Goal: Task Accomplishment & Management: Use online tool/utility

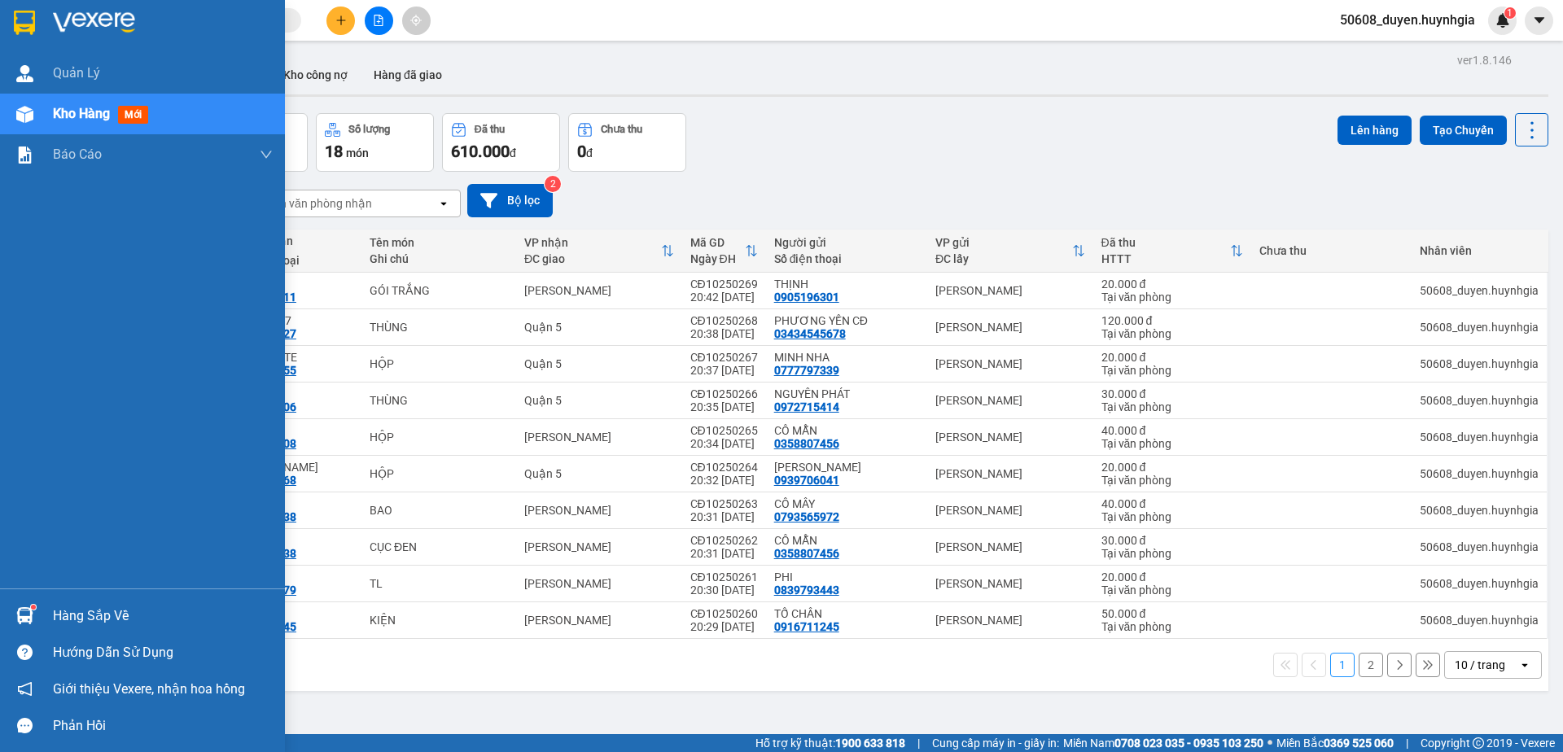
click at [18, 20] on img at bounding box center [24, 23] width 21 height 24
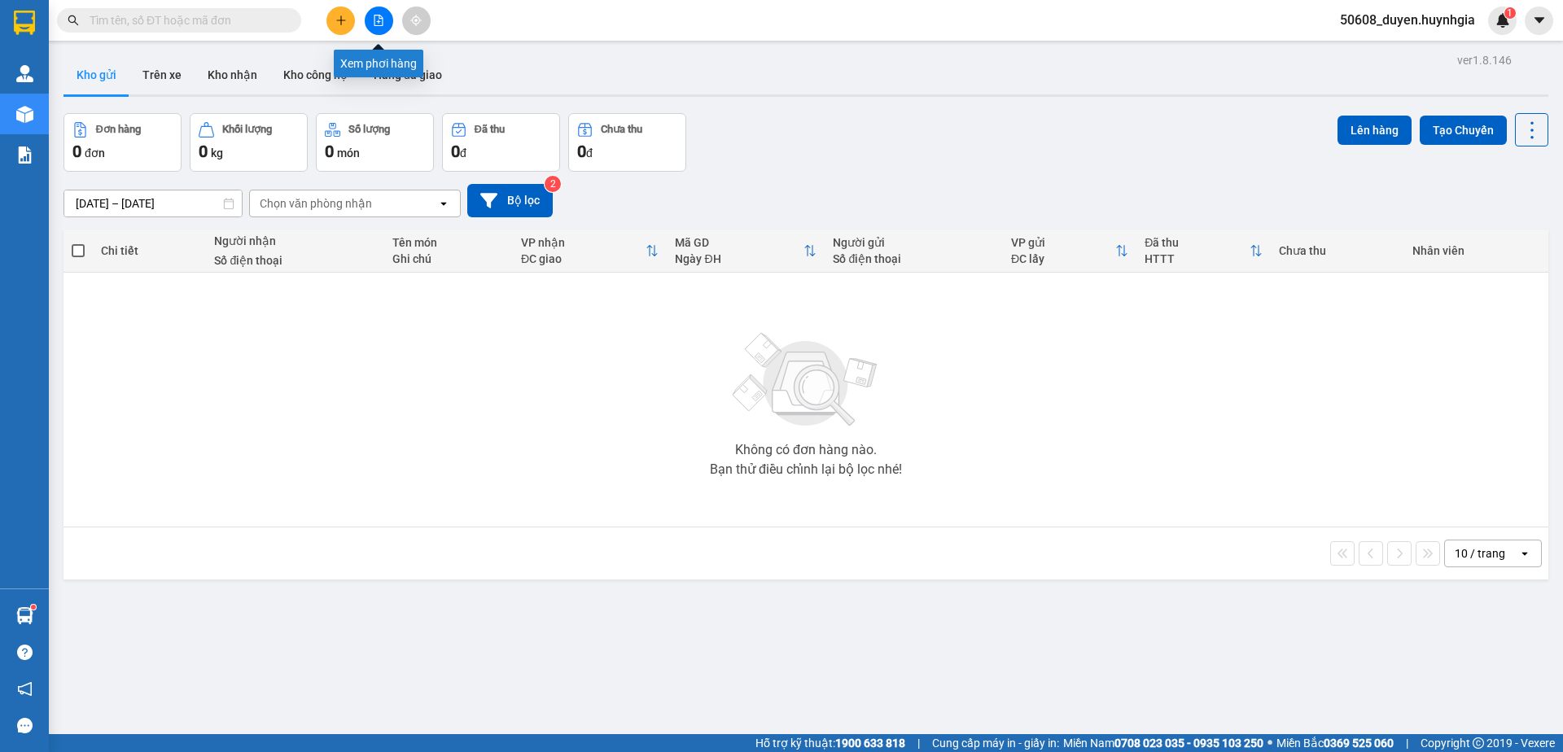
click at [375, 24] on icon "file-add" at bounding box center [378, 20] width 11 height 11
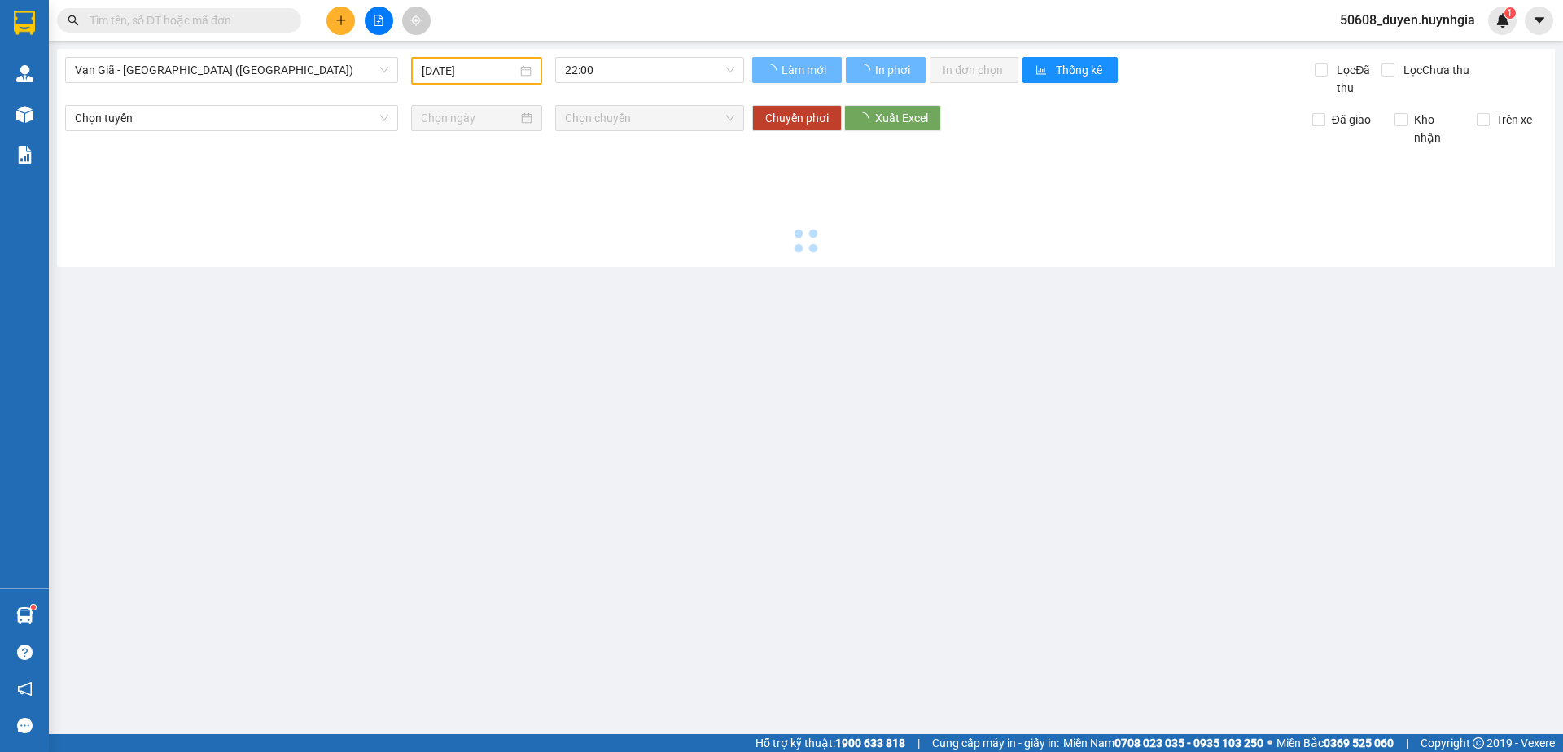
type input "[DATE]"
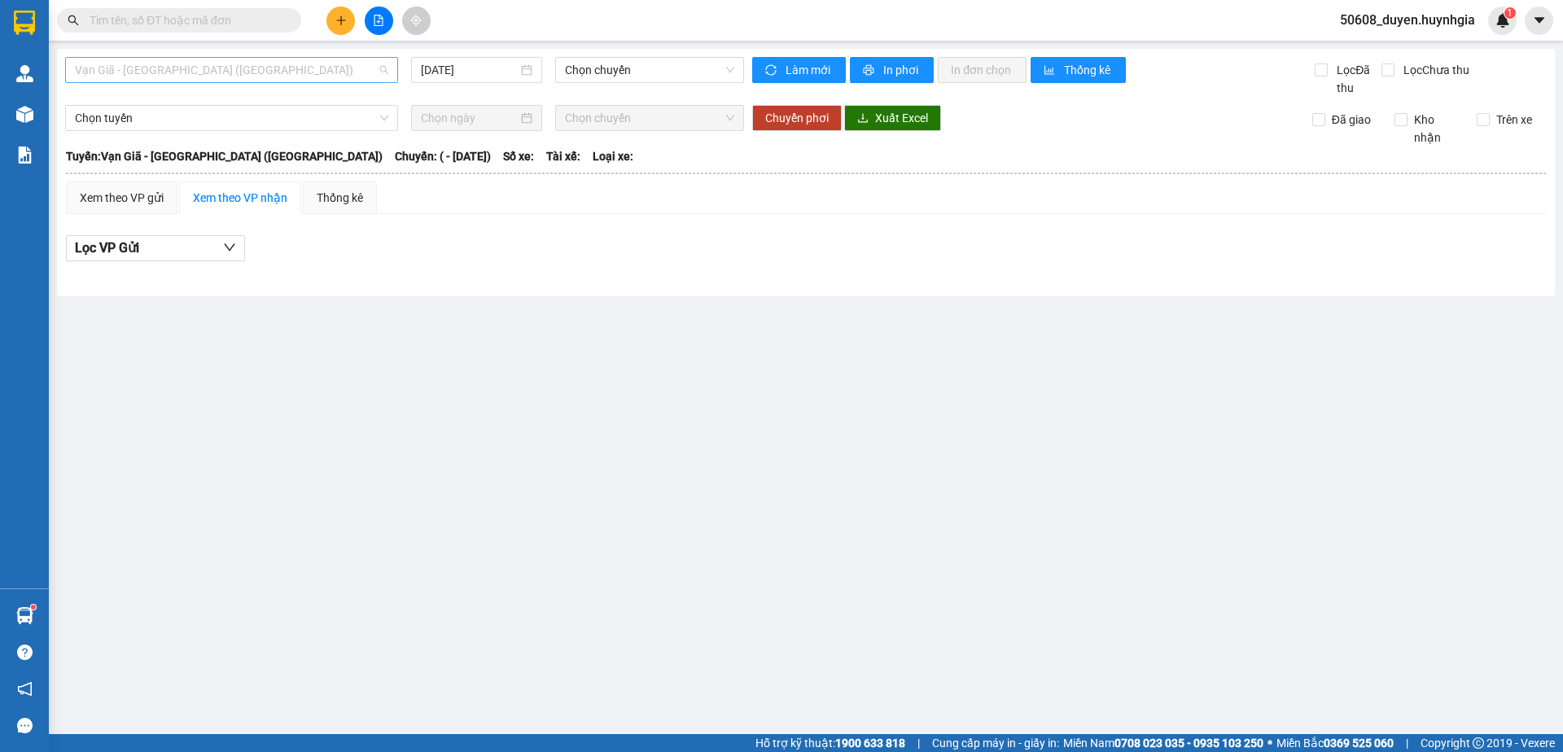
click at [332, 71] on span "Vạn Giã - [GEOGRAPHIC_DATA] ([GEOGRAPHIC_DATA])" at bounding box center [231, 70] width 313 height 24
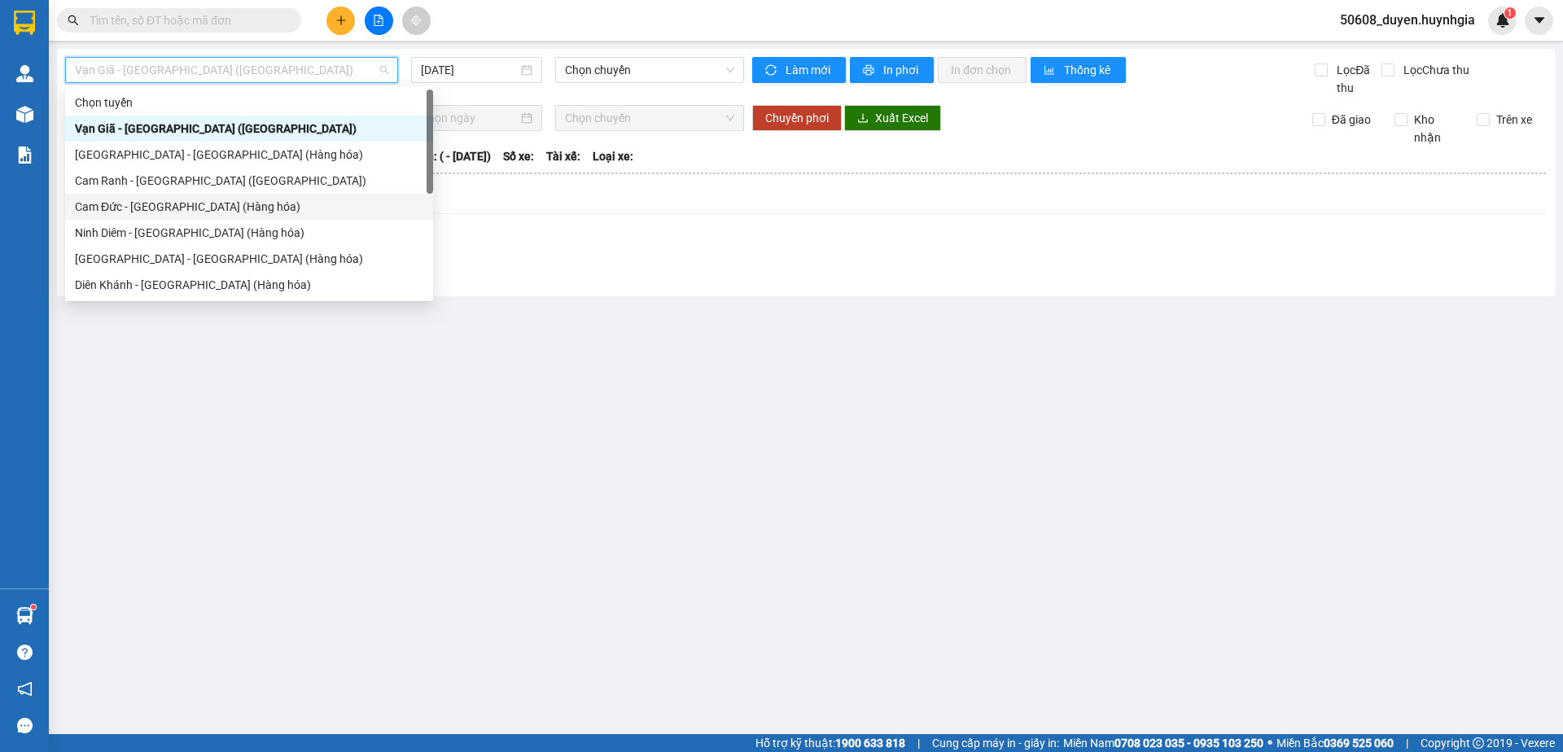
click at [209, 207] on div "Cam Đức - [GEOGRAPHIC_DATA] (Hàng hóa)" at bounding box center [249, 207] width 348 height 18
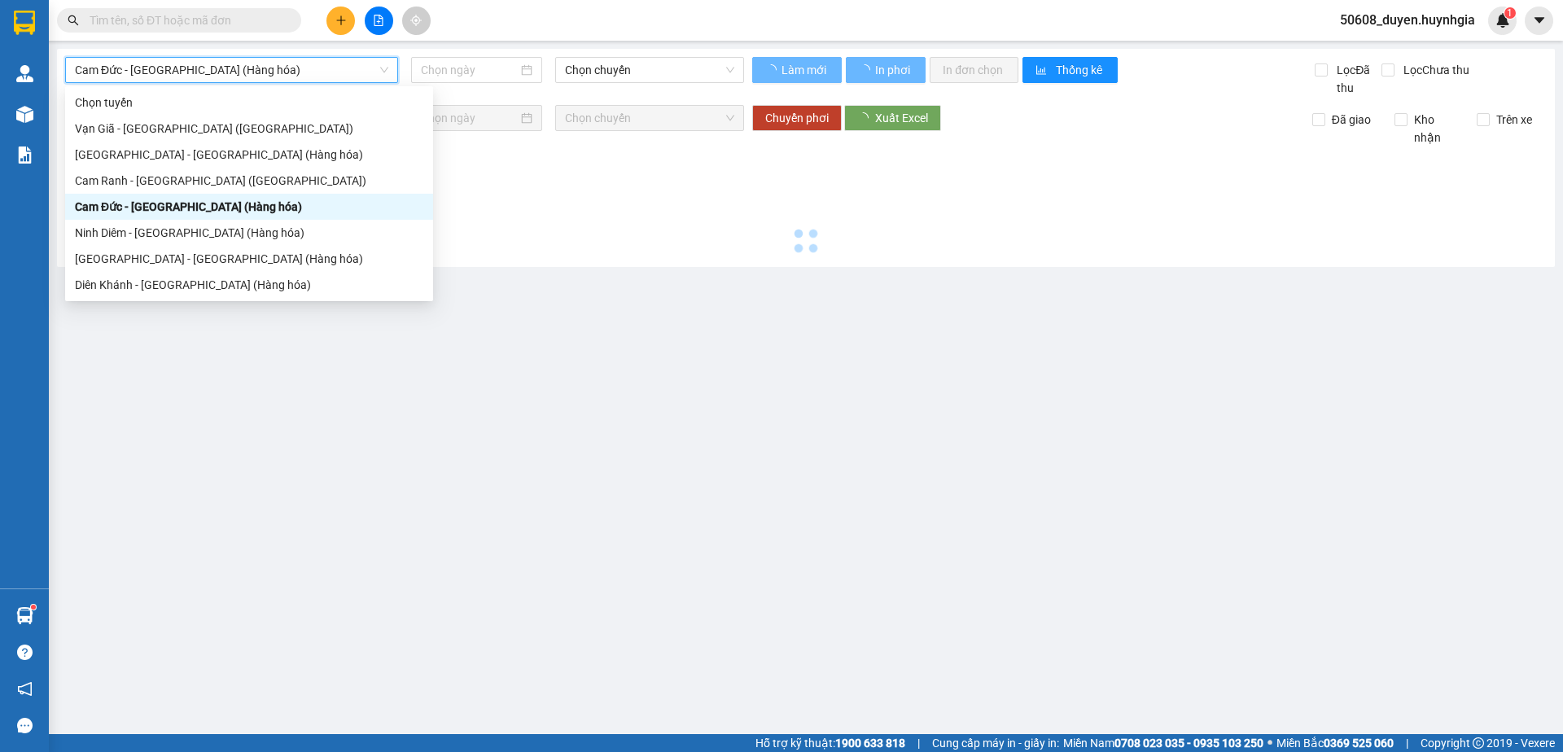
type input "[DATE]"
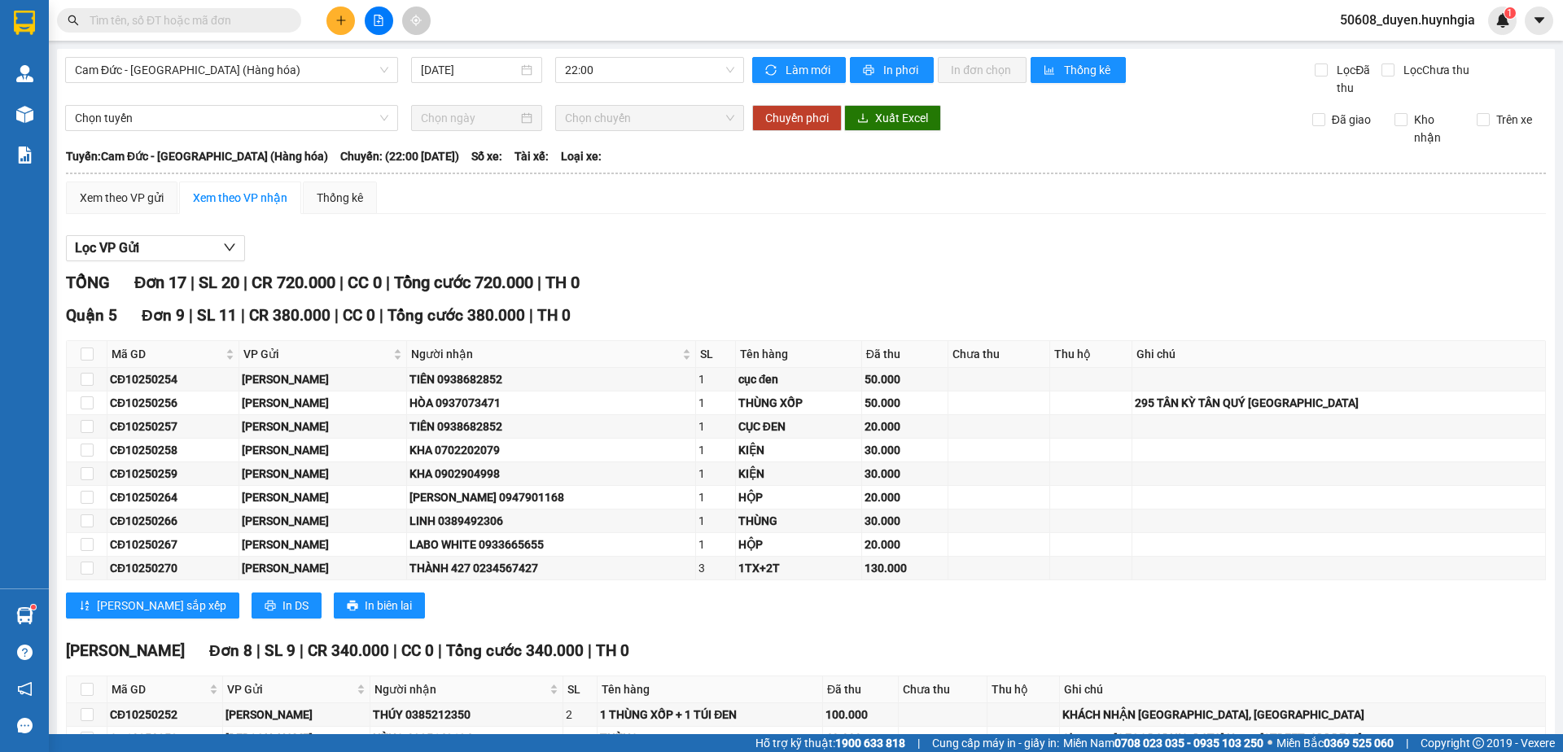
click at [693, 250] on div "Lọc VP Gửi" at bounding box center [806, 248] width 1480 height 27
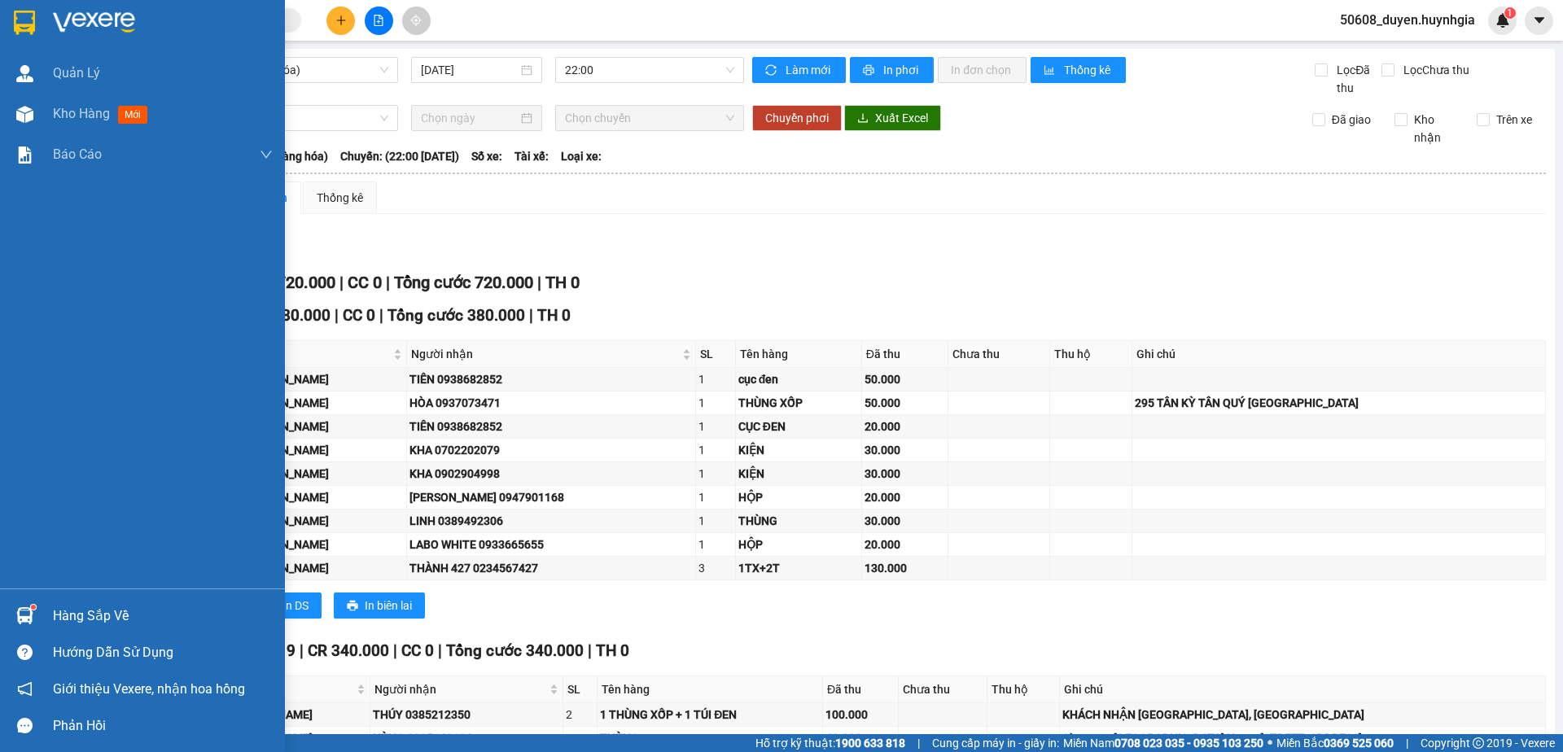
click at [20, 29] on img at bounding box center [24, 23] width 21 height 24
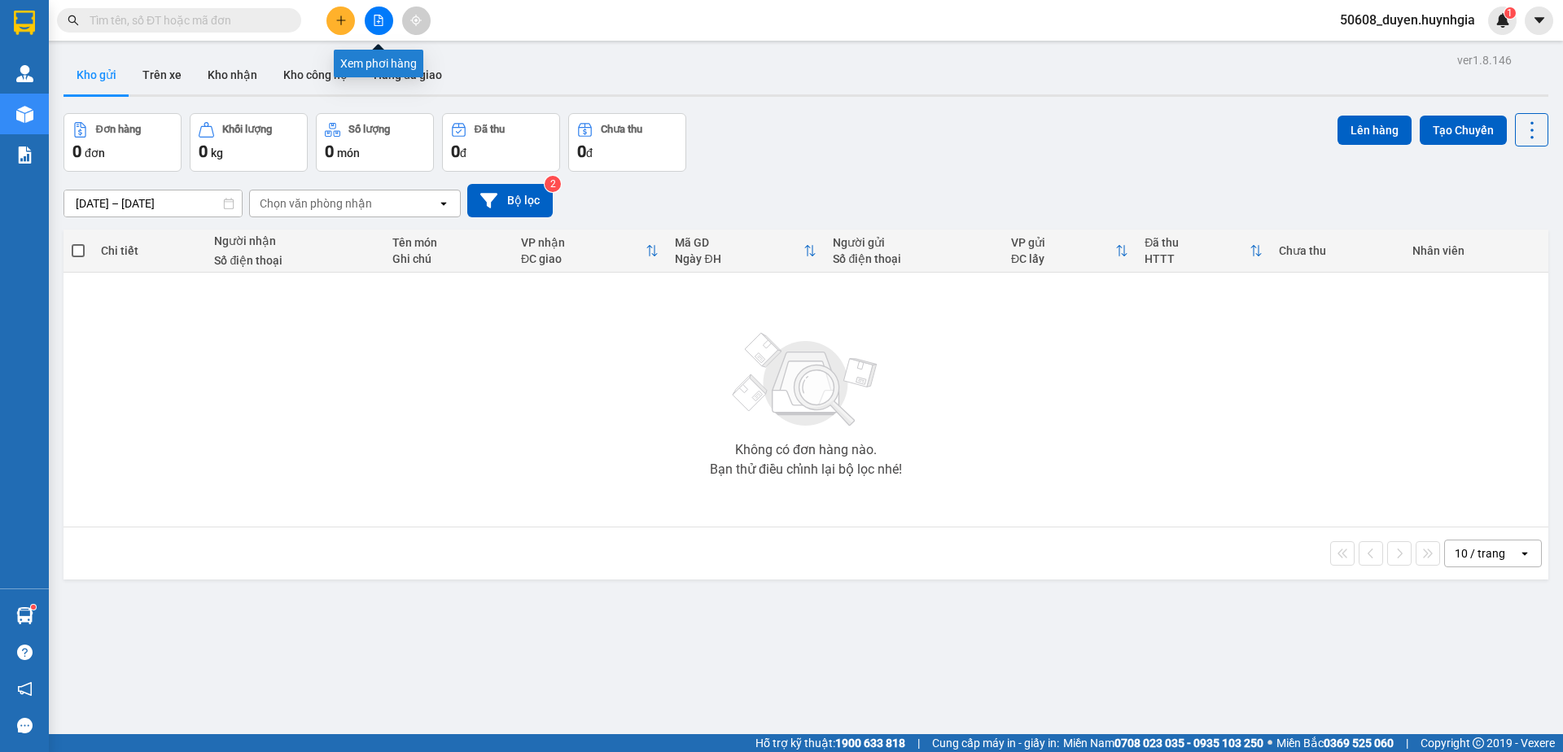
click at [376, 23] on icon "file-add" at bounding box center [378, 20] width 11 height 11
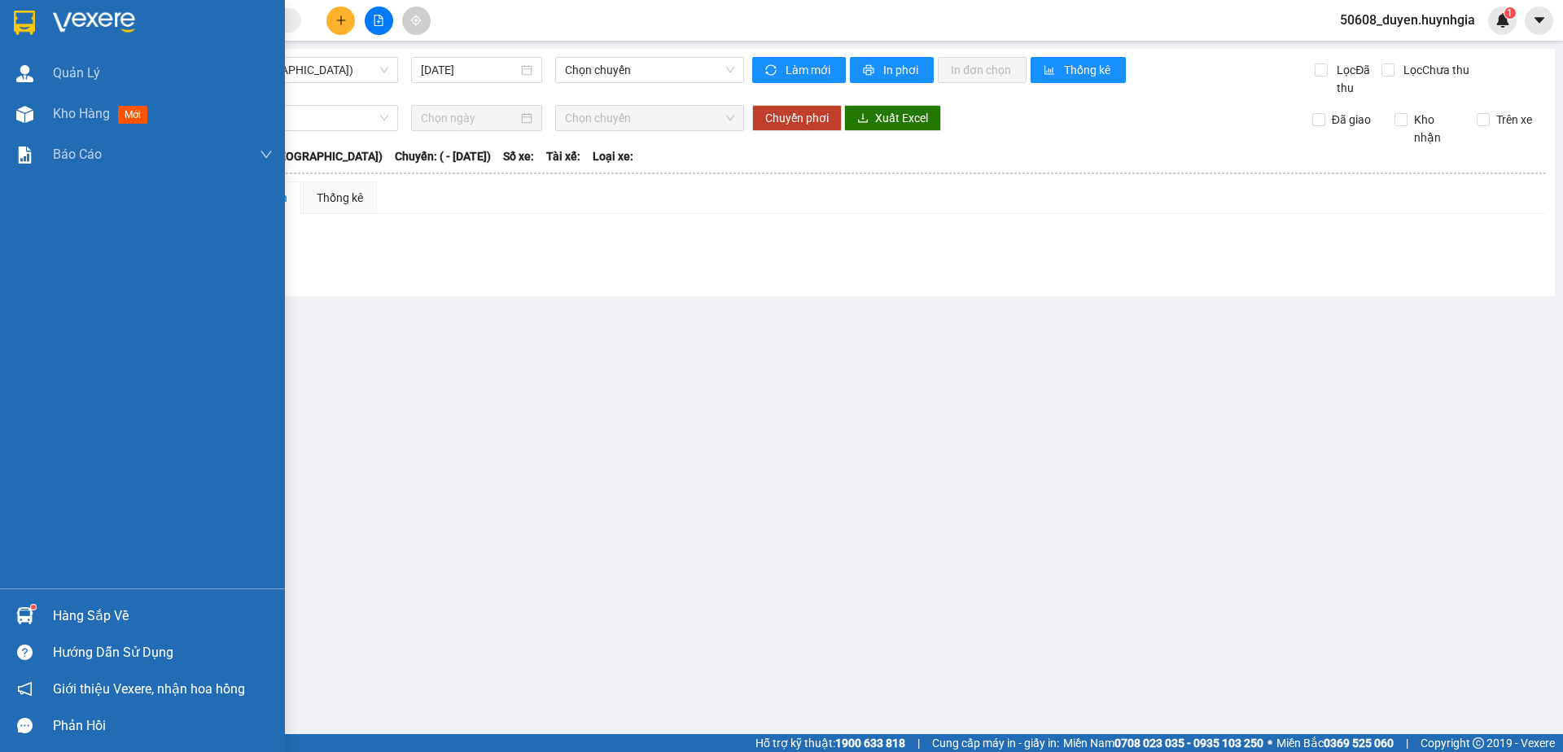
click at [20, 24] on img at bounding box center [24, 23] width 21 height 24
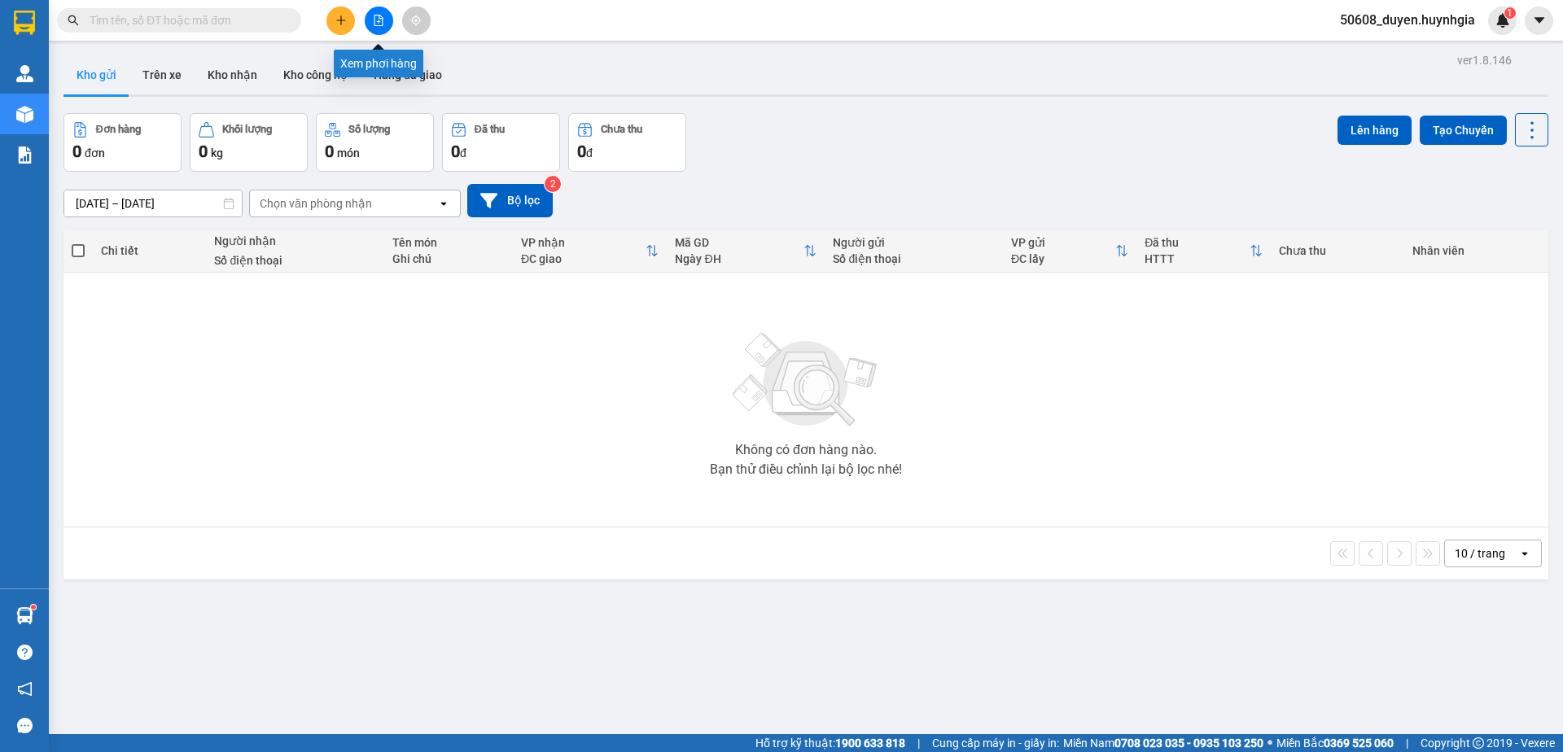
click at [377, 27] on button at bounding box center [379, 21] width 28 height 28
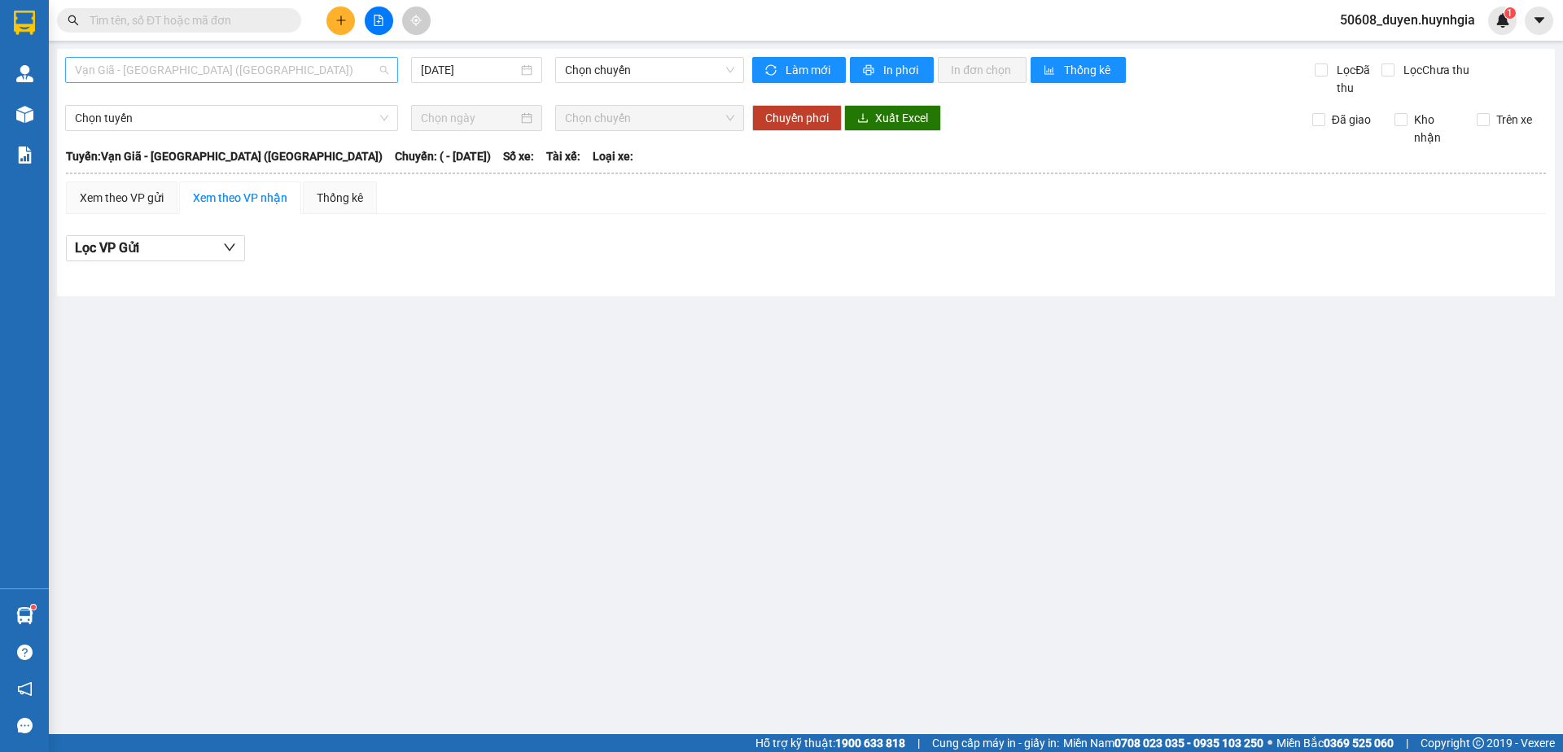
click at [308, 61] on span "Vạn Giã - [GEOGRAPHIC_DATA] ([GEOGRAPHIC_DATA])" at bounding box center [231, 70] width 313 height 24
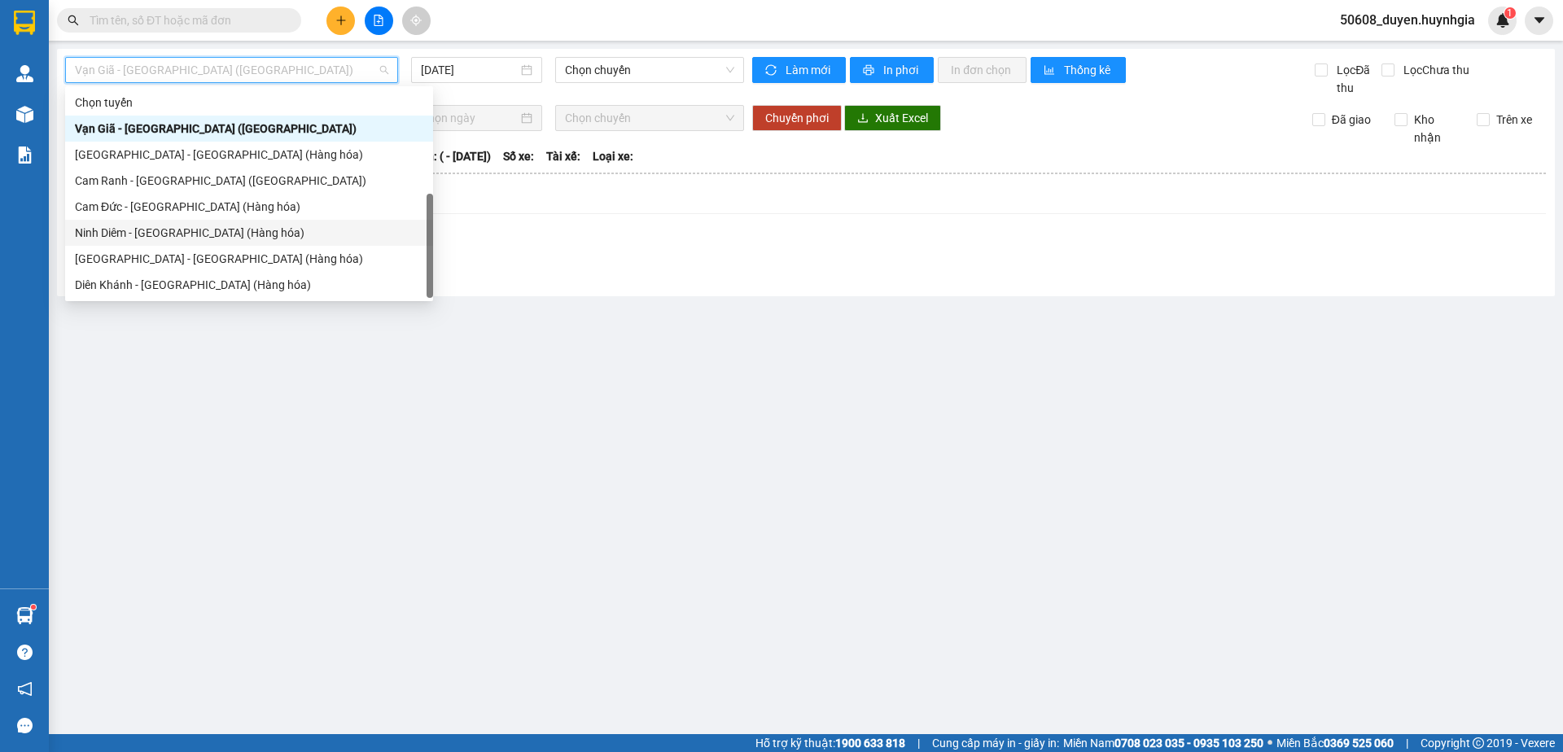
scroll to position [52, 0]
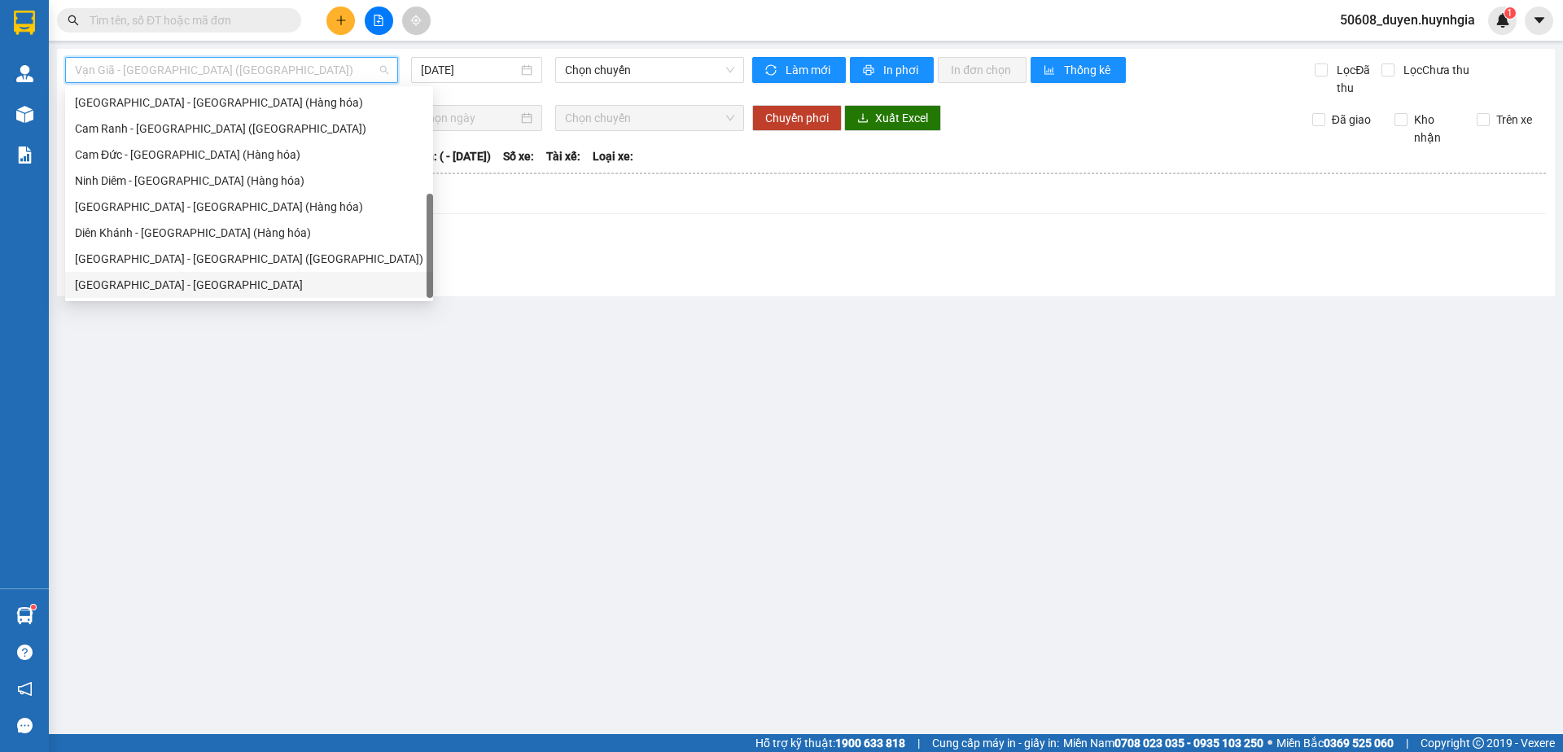
click at [281, 402] on main "Vạn Giã - [GEOGRAPHIC_DATA] ([GEOGRAPHIC_DATA]) [DATE] Chọn chuyến Làm mới In p…" at bounding box center [781, 367] width 1563 height 734
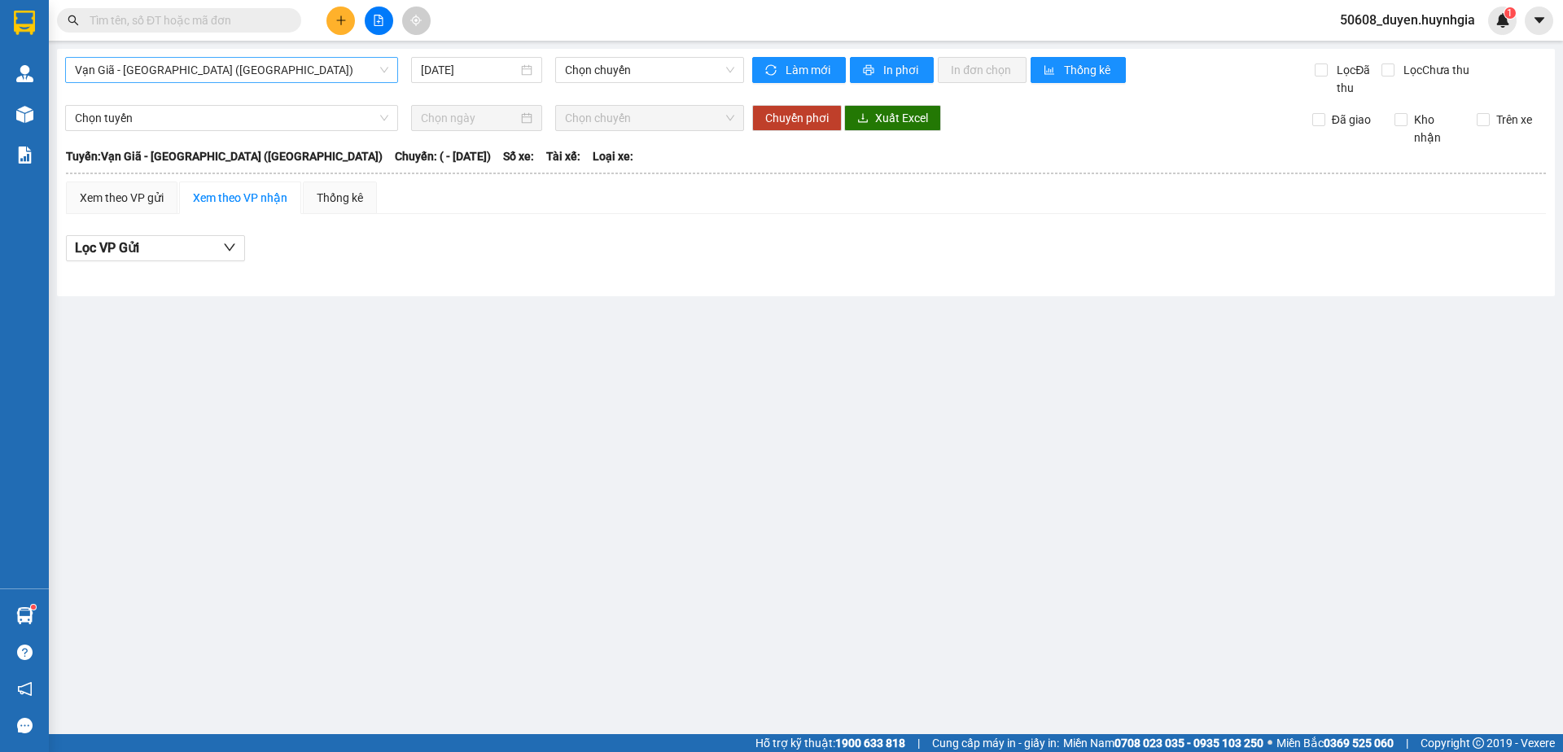
click at [222, 73] on span "Vạn Giã - [GEOGRAPHIC_DATA] ([GEOGRAPHIC_DATA])" at bounding box center [231, 70] width 313 height 24
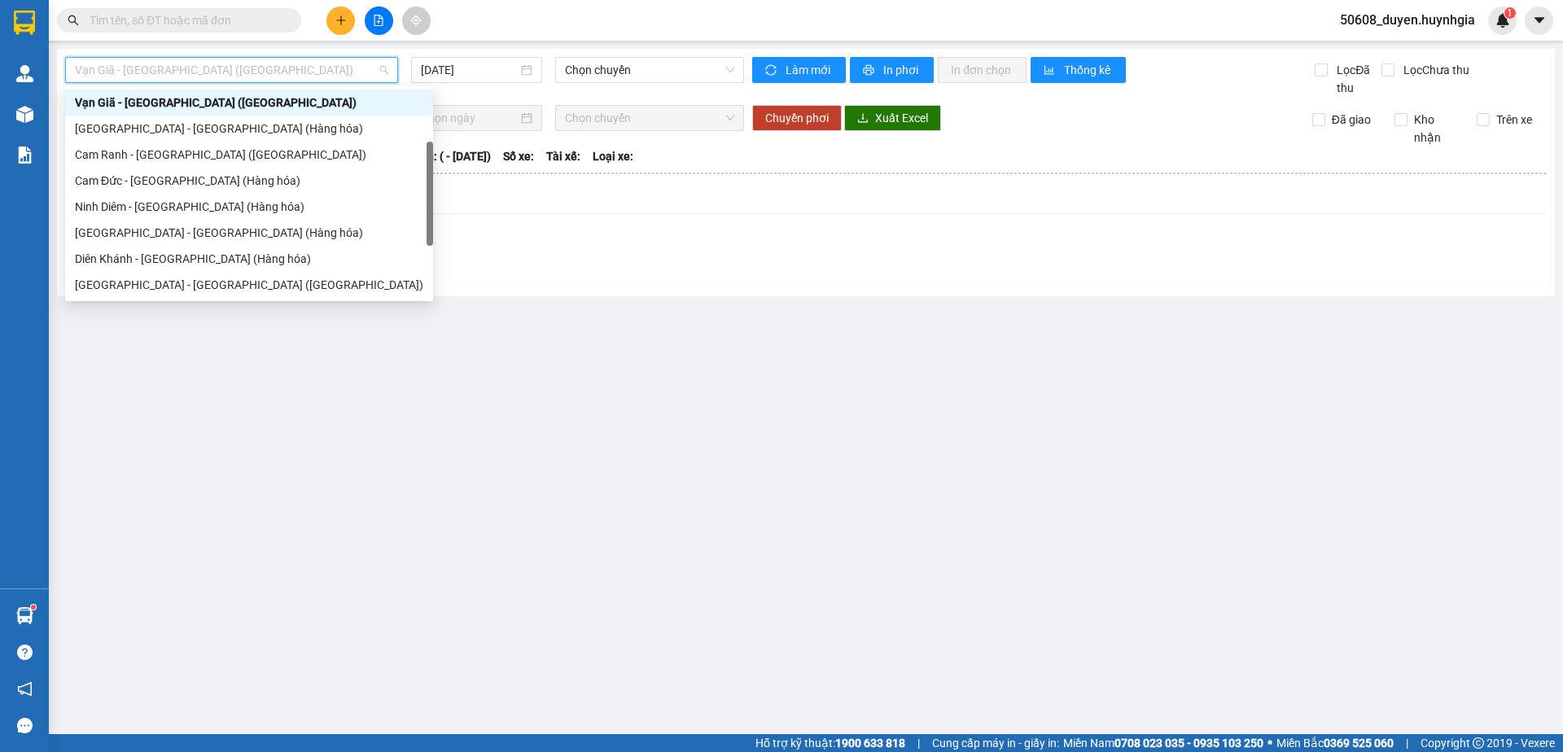
scroll to position [26, 0]
click at [168, 179] on div "Cam Đức - [GEOGRAPHIC_DATA] (Hàng hóa)" at bounding box center [249, 181] width 348 height 18
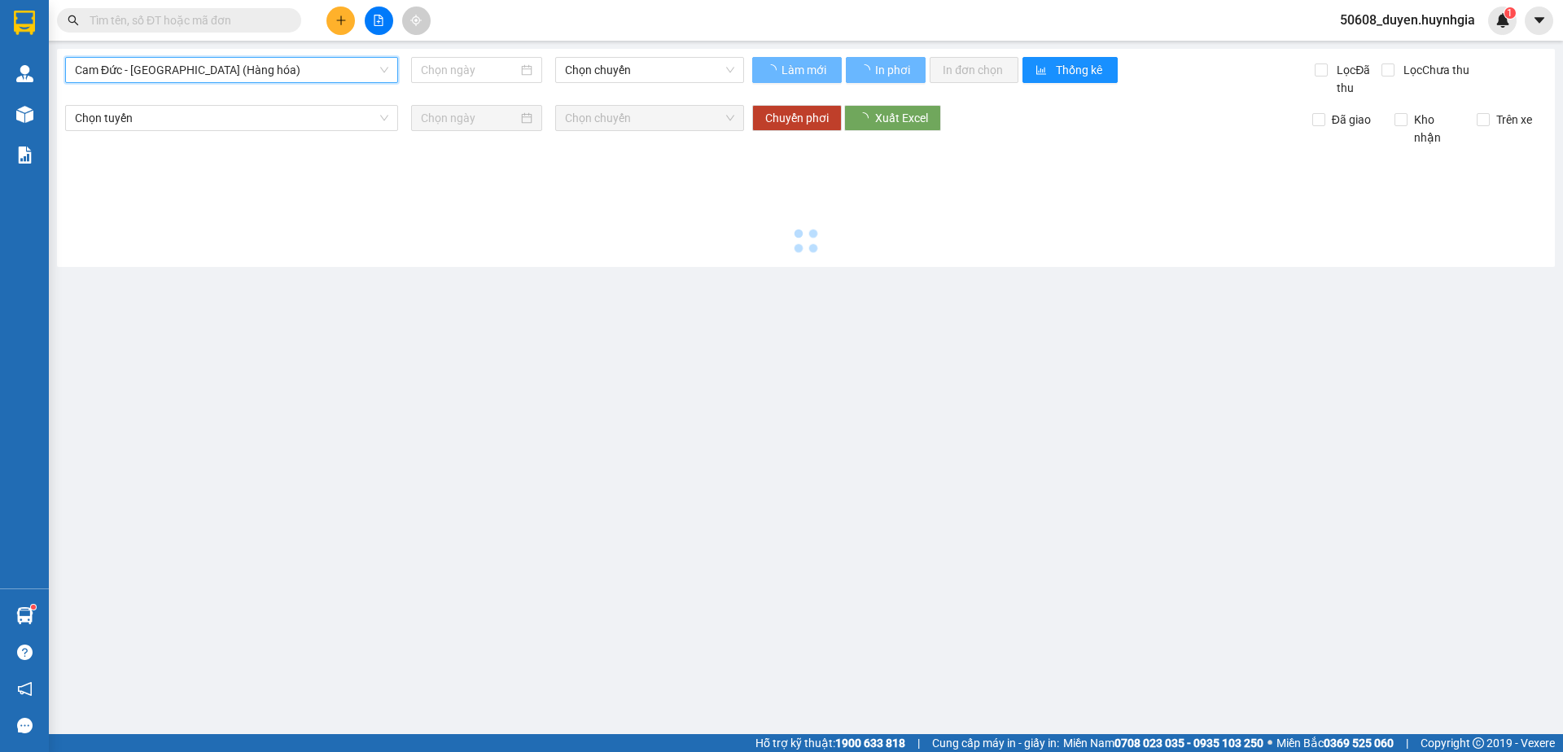
type input "[DATE]"
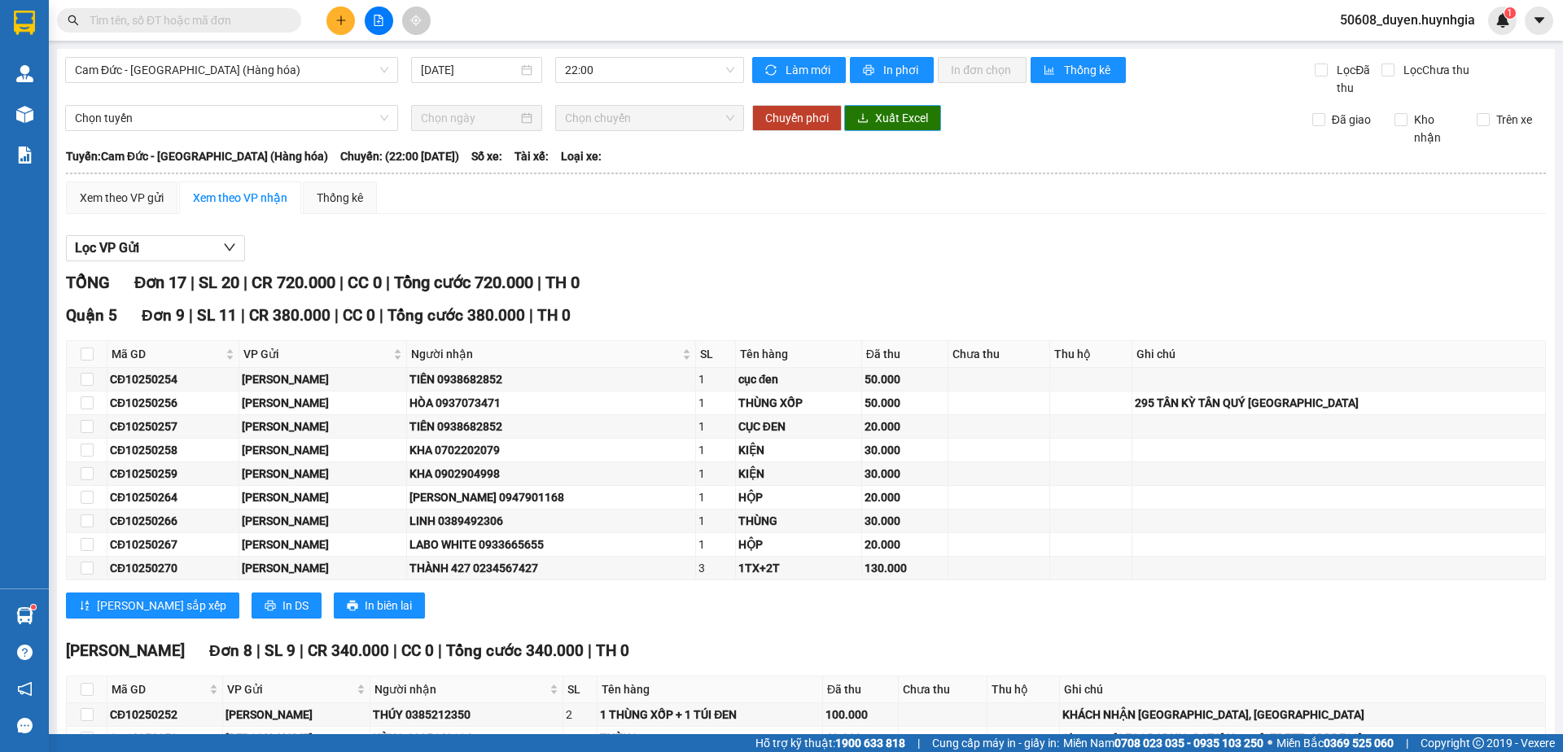
click at [890, 113] on span "Xuất Excel" at bounding box center [901, 118] width 53 height 18
click at [285, 70] on span "Cam Đức - [GEOGRAPHIC_DATA] (Hàng hóa)" at bounding box center [231, 70] width 313 height 24
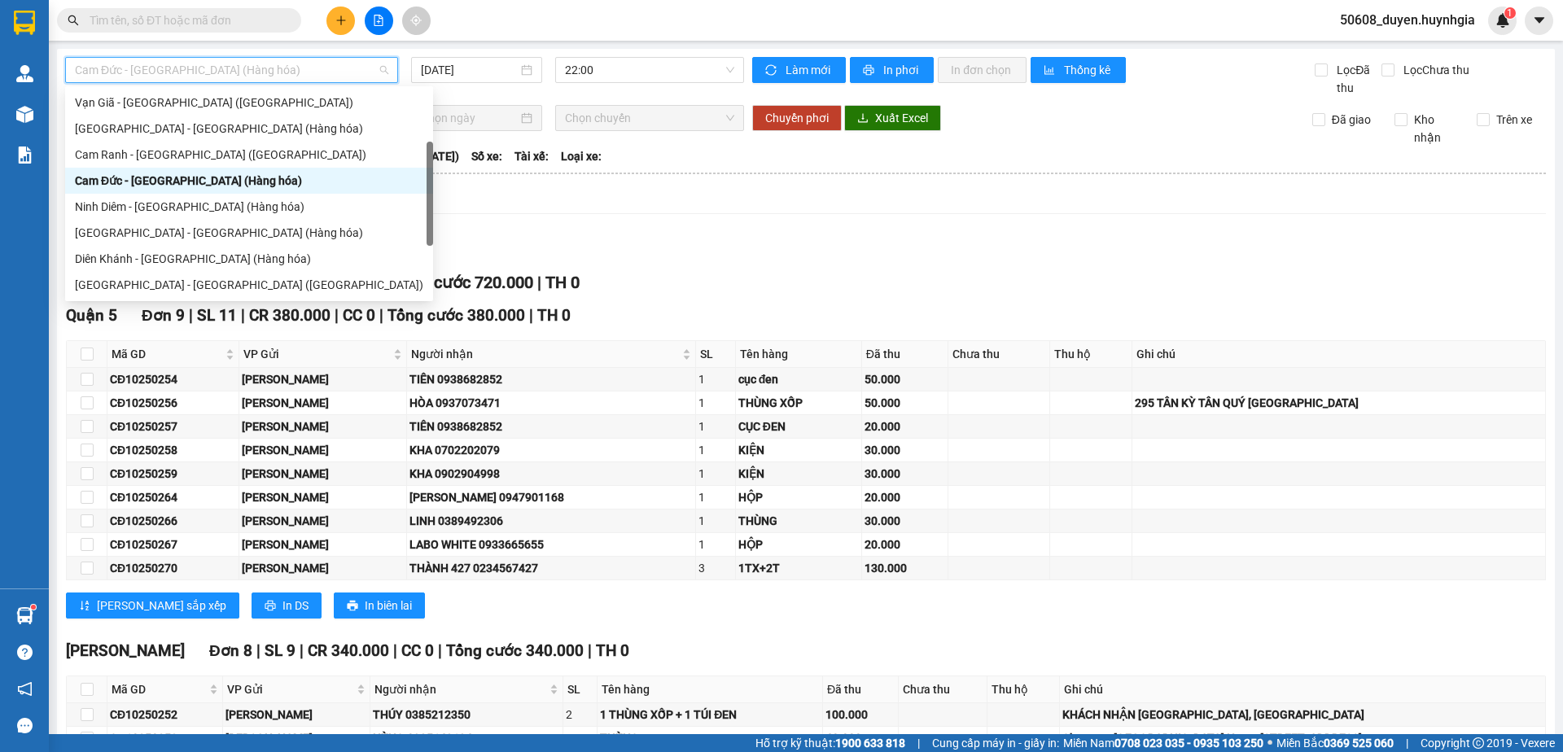
click at [285, 70] on span "Cam Đức - [GEOGRAPHIC_DATA] (Hàng hóa)" at bounding box center [231, 70] width 313 height 24
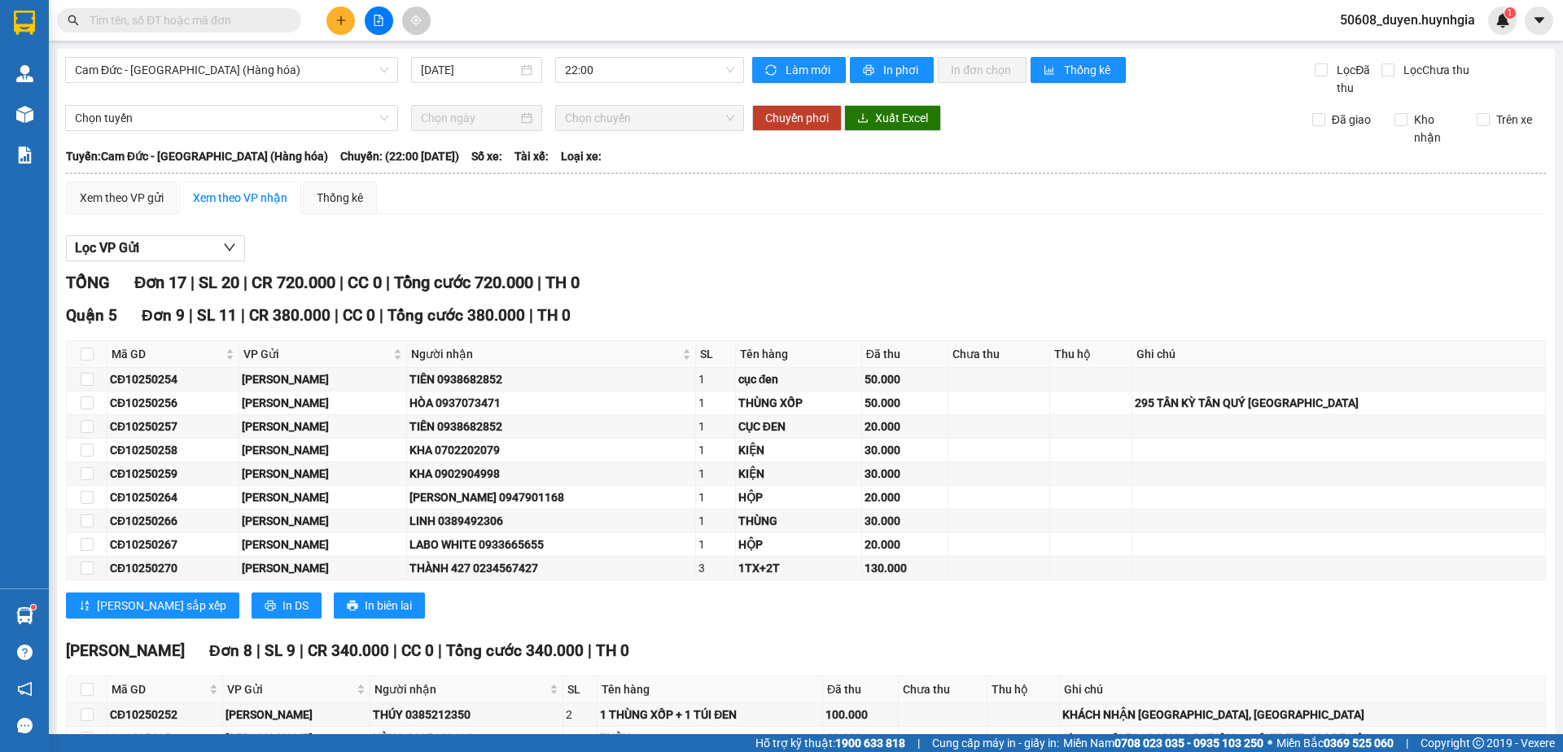
click at [1124, 225] on div "Xem theo VP gửi Xem theo VP nhận Thống kê Lọc VP Gửi TỔNG Đơn 17 | SL 20 | CR …" at bounding box center [806, 565] width 1480 height 769
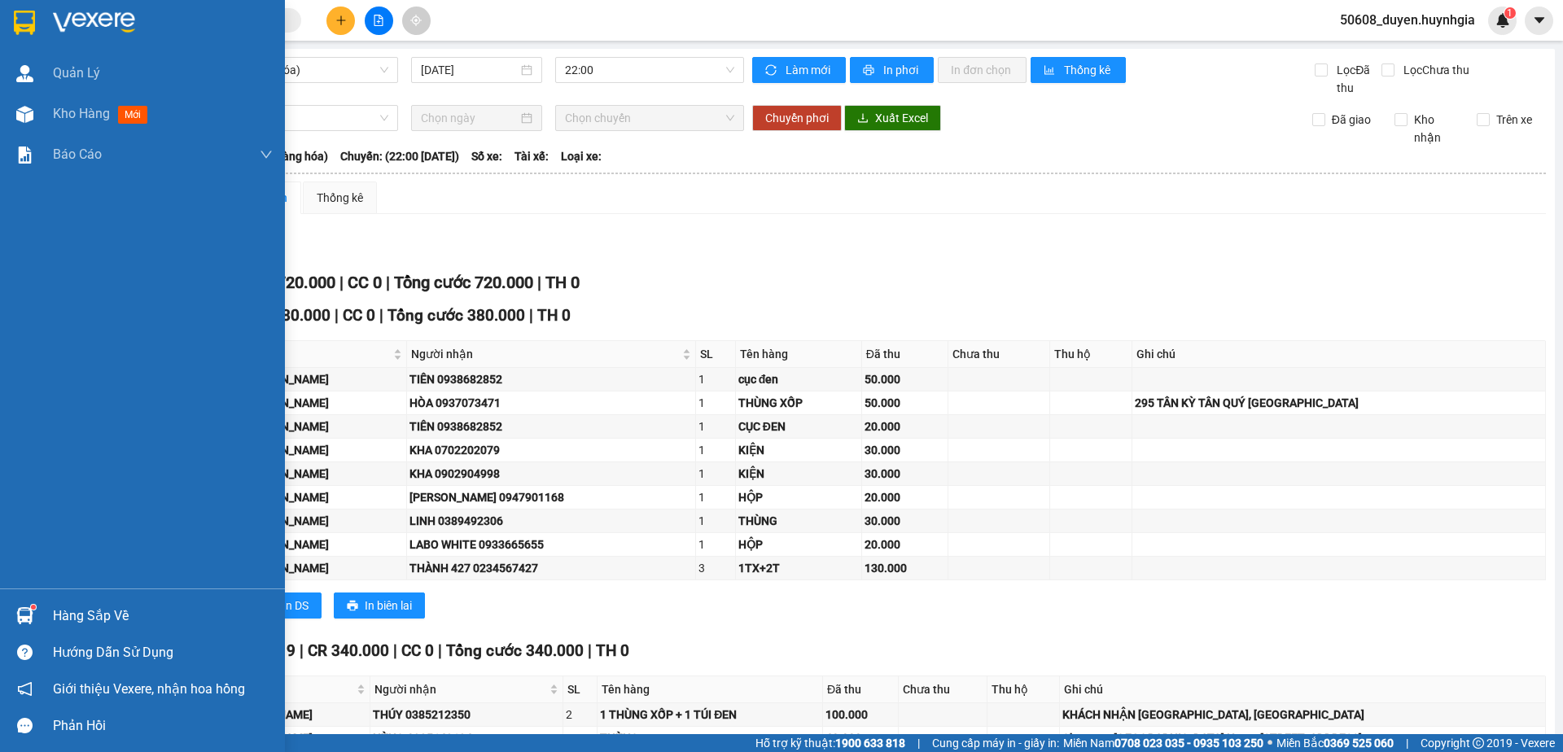
click at [25, 19] on img at bounding box center [24, 23] width 21 height 24
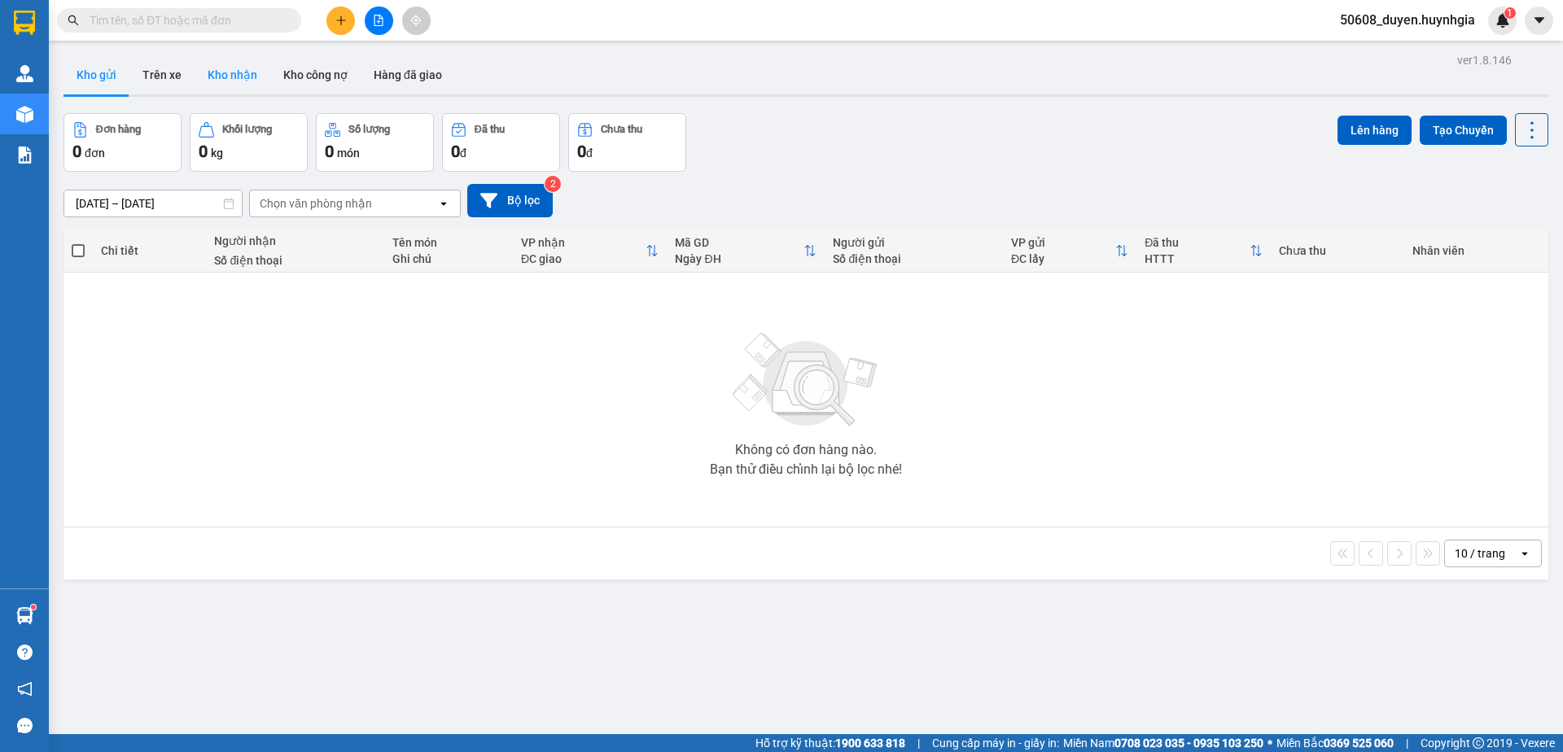
click at [217, 77] on button "Kho nhận" at bounding box center [233, 74] width 76 height 39
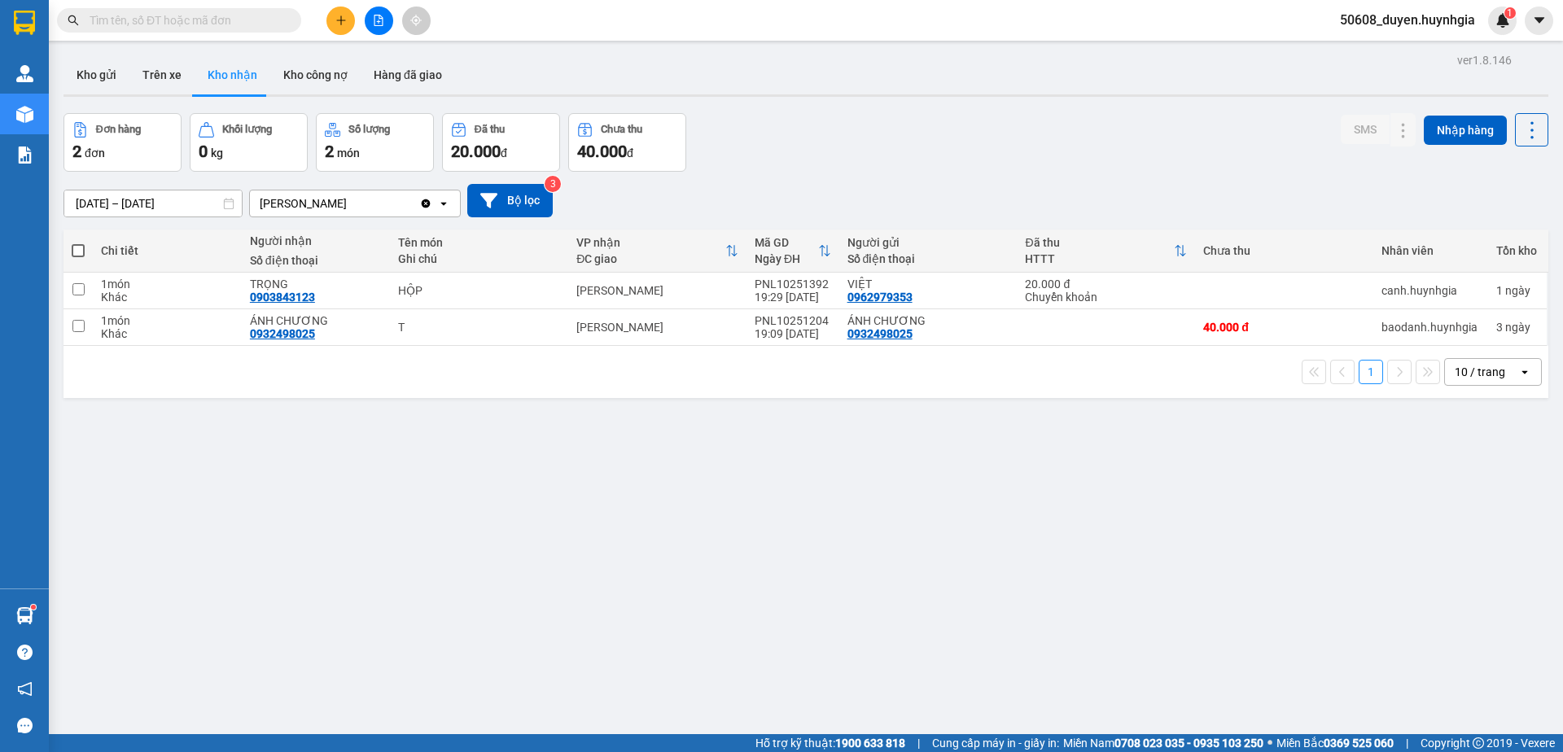
click at [741, 489] on div "ver 1.8.146 Kho gửi Trên xe Kho nhận Kho công nợ Hàng đã giao Đơn hàng 2 đơn Kh…" at bounding box center [805, 425] width 1497 height 752
click at [299, 77] on button "Kho công nợ" at bounding box center [315, 74] width 90 height 39
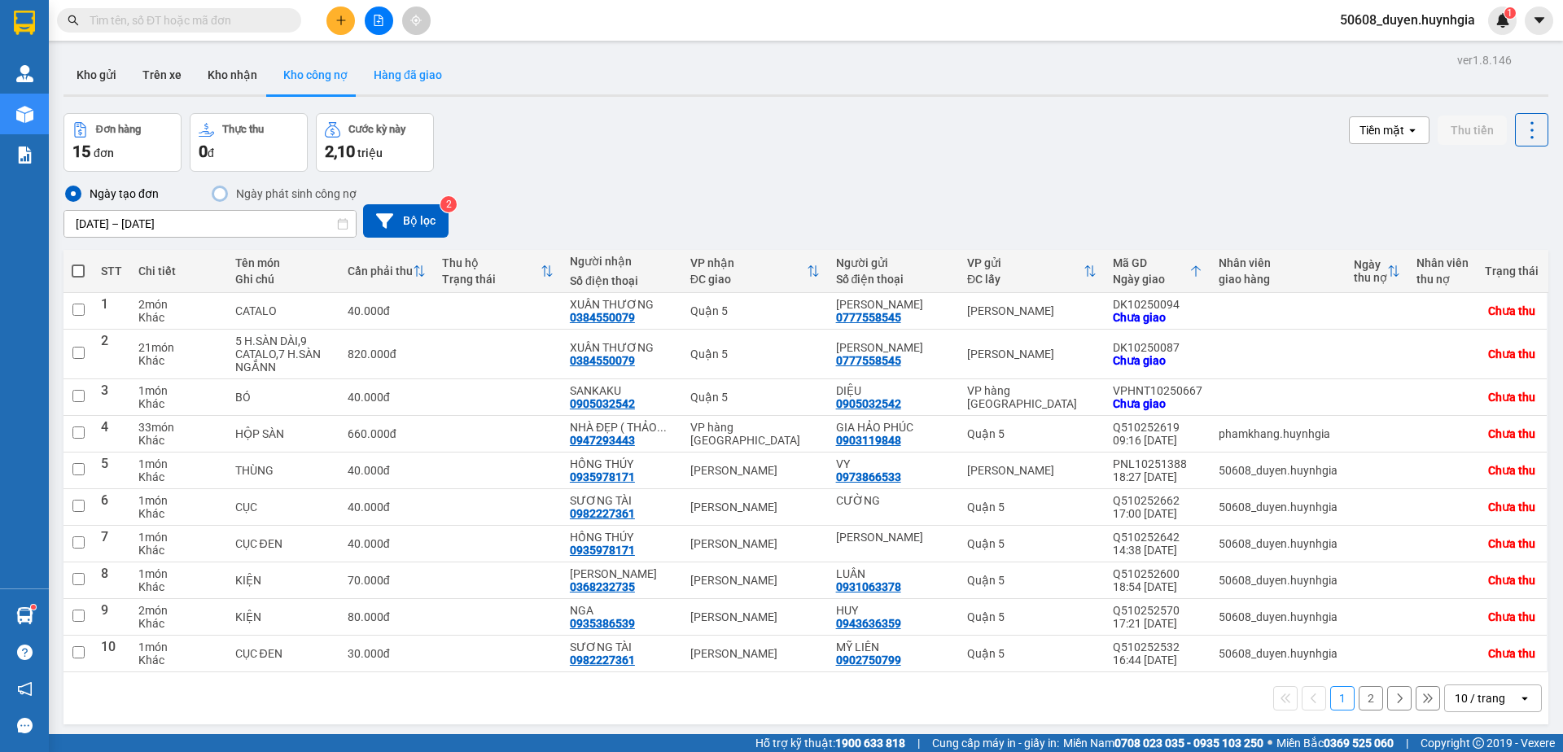
click at [404, 78] on button "Hàng đã giao" at bounding box center [408, 74] width 94 height 39
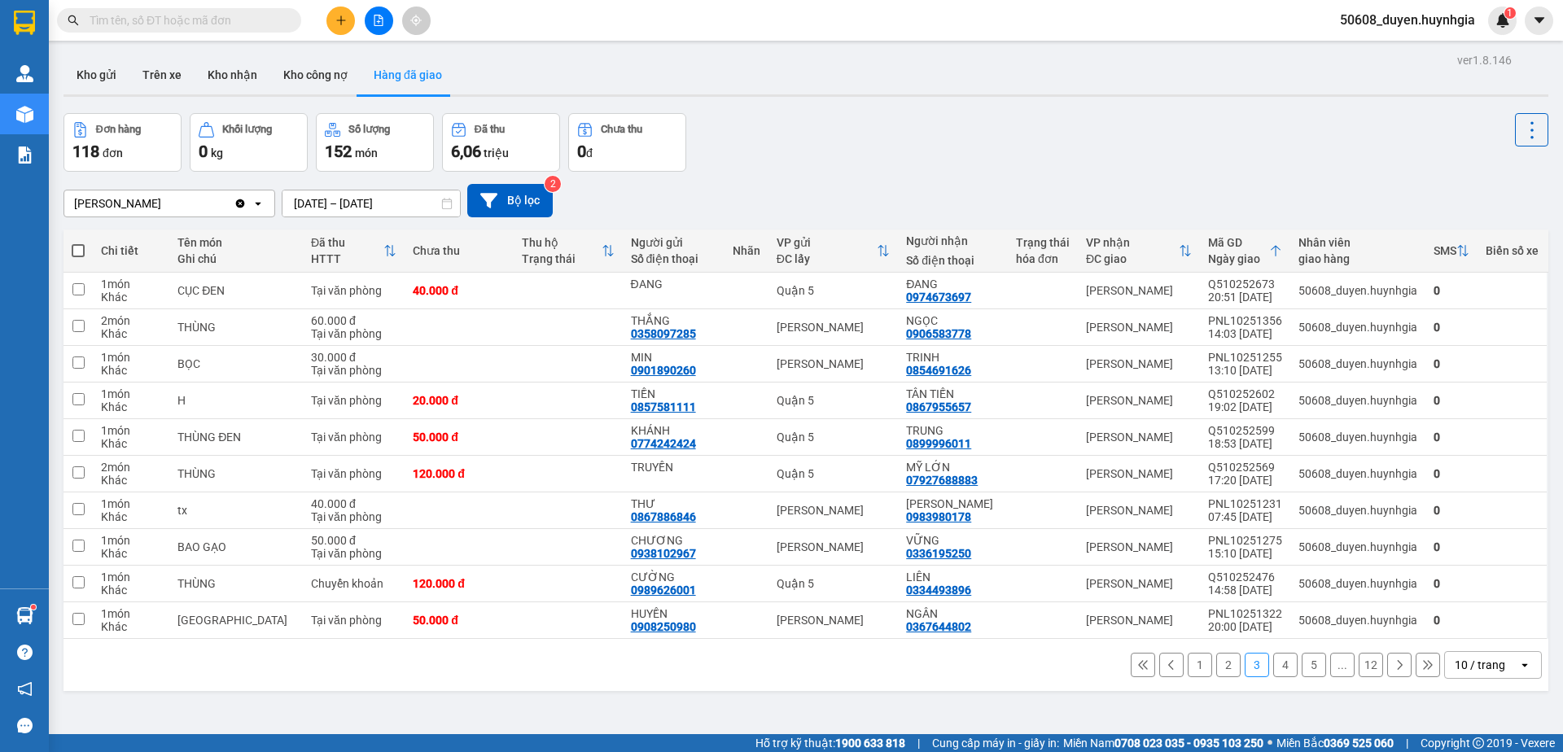
click at [889, 107] on div "ver 1.8.146 Kho gửi Trên xe Kho nhận Kho công nợ Hàng đã giao Đơn hàng 118 đơn …" at bounding box center [805, 425] width 1497 height 752
